Goal: Communication & Community: Answer question/provide support

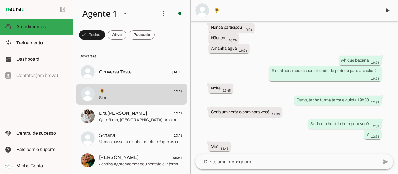
scroll to position [502, 0]
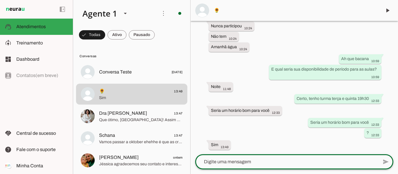
click at [261, 164] on textarea at bounding box center [286, 162] width 183 height 7
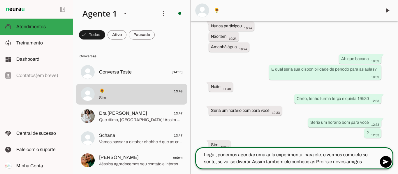
type textarea "Legal, podemos agendar uma aula experimental para ele, e vermos como ele se sen…"
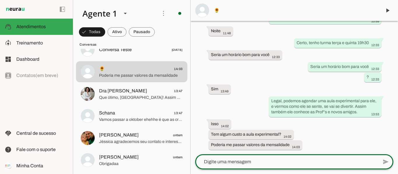
scroll to position [0, 0]
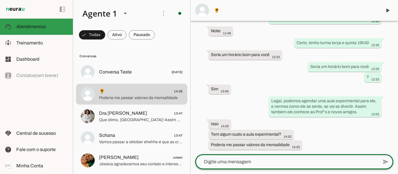
click at [29, 25] on span "Atendimentos" at bounding box center [30, 26] width 29 height 5
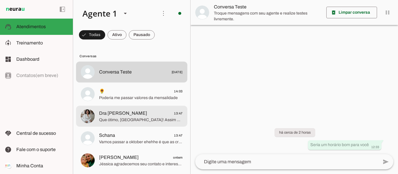
click at [154, 120] on span "Que ótimo, [GEOGRAPHIC_DATA]! Assim que a [PERSON_NAME] chegar, será um prazer …" at bounding box center [141, 120] width 84 height 6
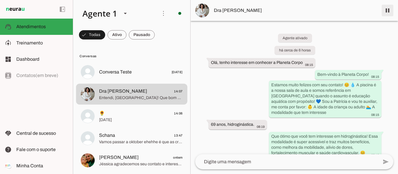
click at [389, 10] on span at bounding box center [387, 10] width 14 height 14
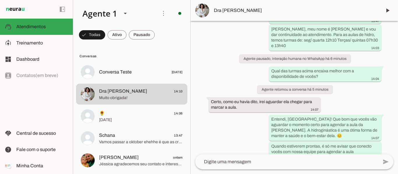
scroll to position [616, 0]
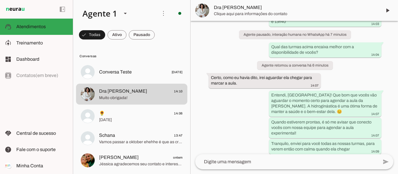
click at [263, 161] on textarea at bounding box center [286, 162] width 183 height 7
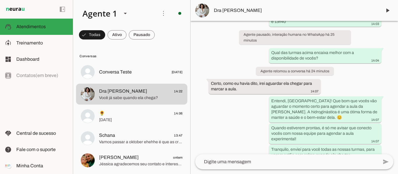
scroll to position [628, 0]
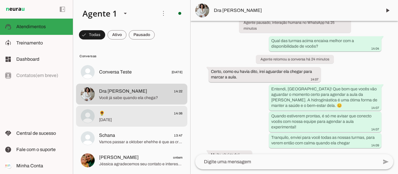
click at [141, 127] on md-item "🌻 14:06 [DATE]" at bounding box center [131, 116] width 111 height 21
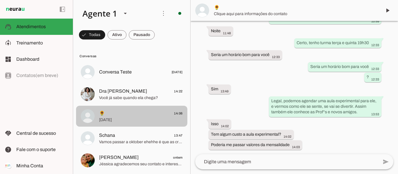
scroll to position [625, 0]
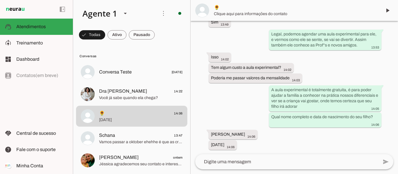
click at [262, 164] on textarea at bounding box center [286, 162] width 183 height 7
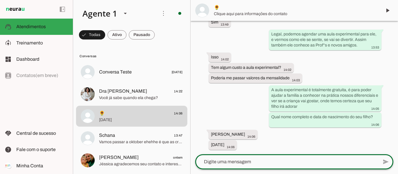
click at [266, 161] on textarea at bounding box center [286, 162] width 183 height 7
click at [281, 162] on textarea at bounding box center [286, 162] width 183 height 7
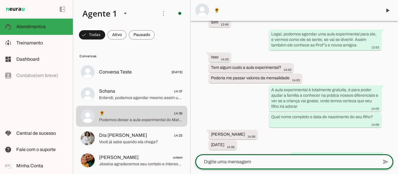
scroll to position [653, 0]
